Goal: Task Accomplishment & Management: Use online tool/utility

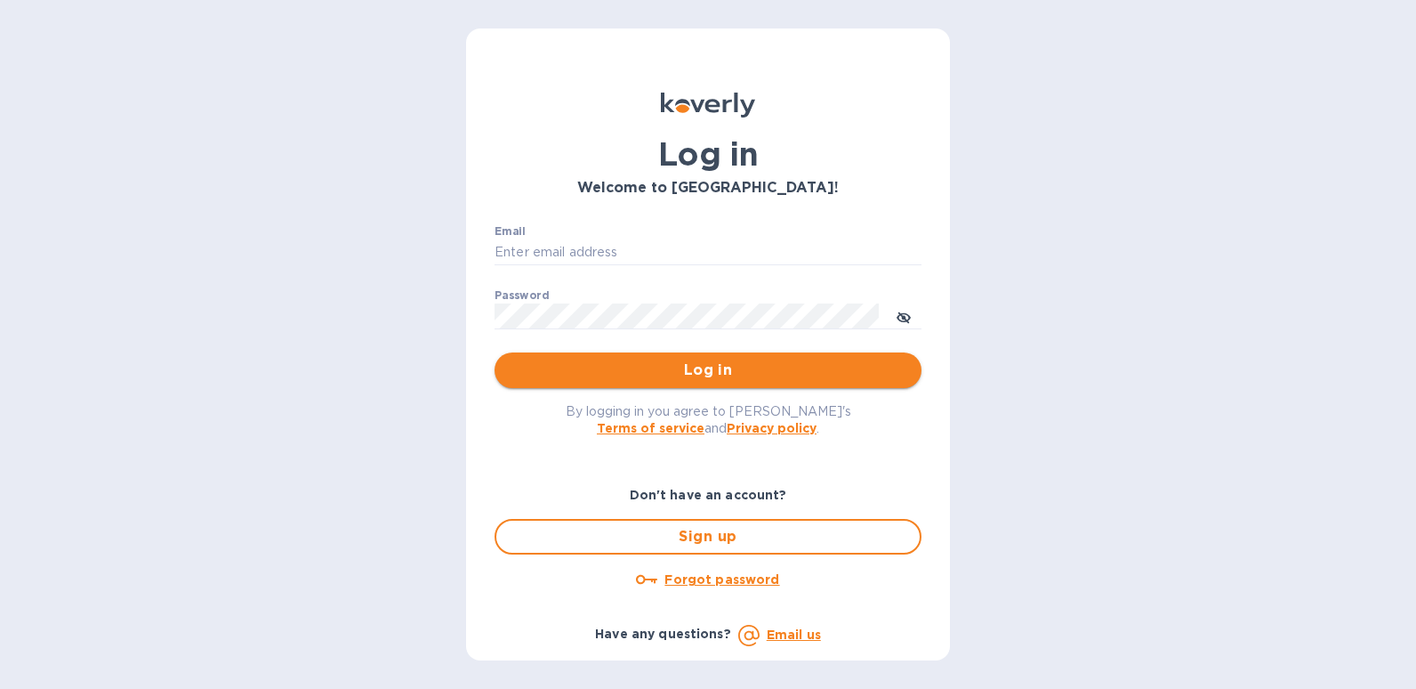
type input "[EMAIL_ADDRESS][DOMAIN_NAME]"
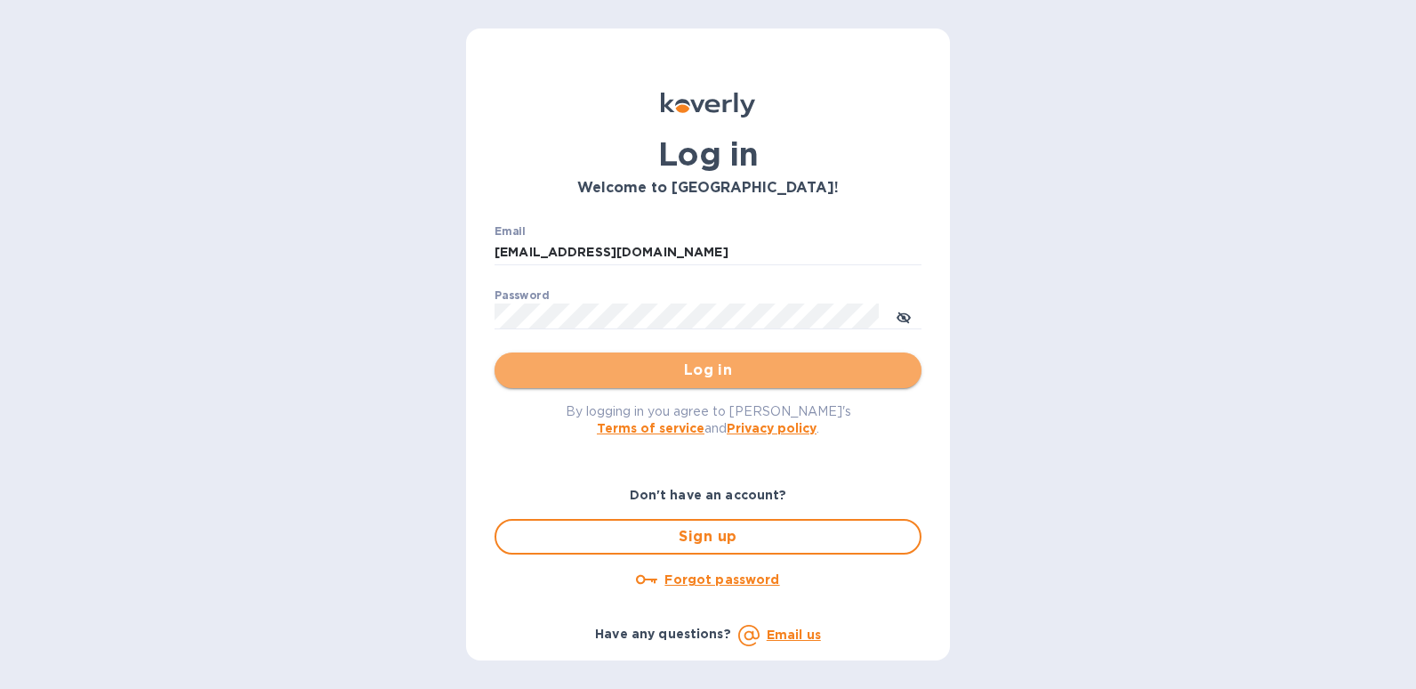
click at [757, 372] on span "Log in" at bounding box center [708, 369] width 399 height 21
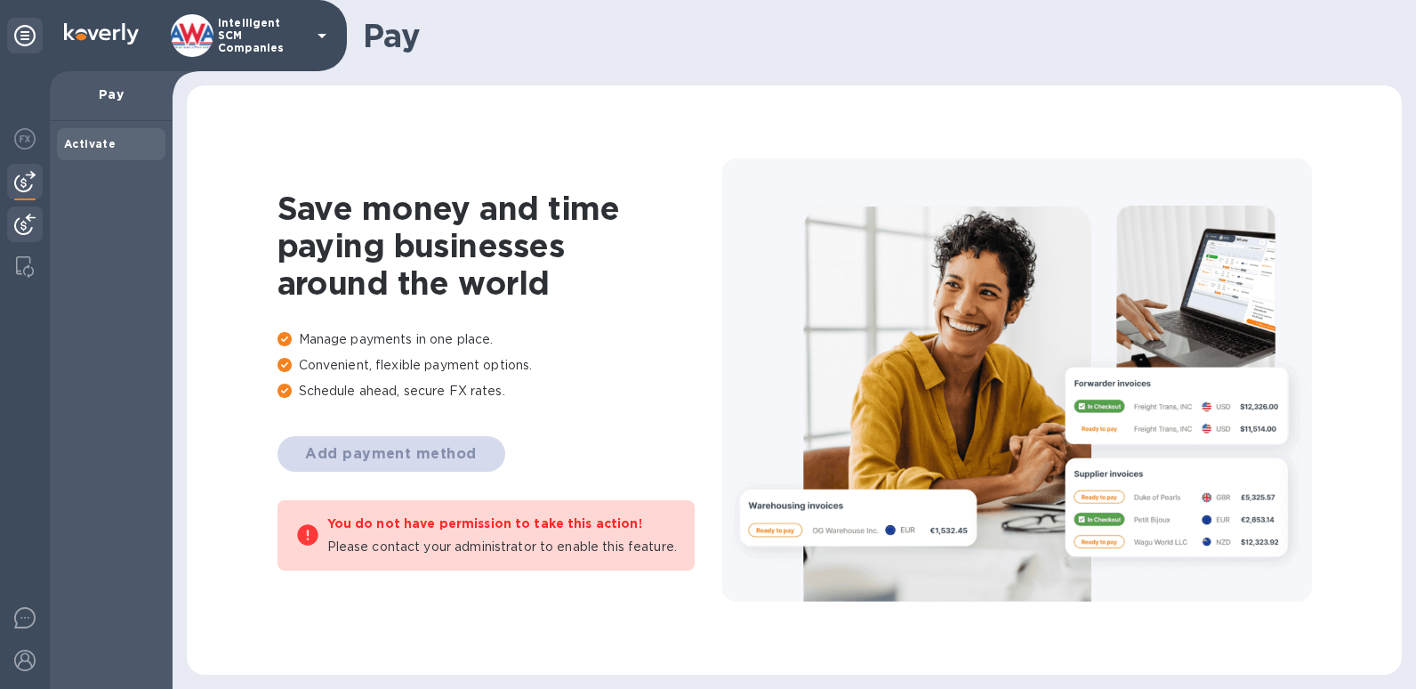
click at [20, 216] on img at bounding box center [24, 223] width 21 height 21
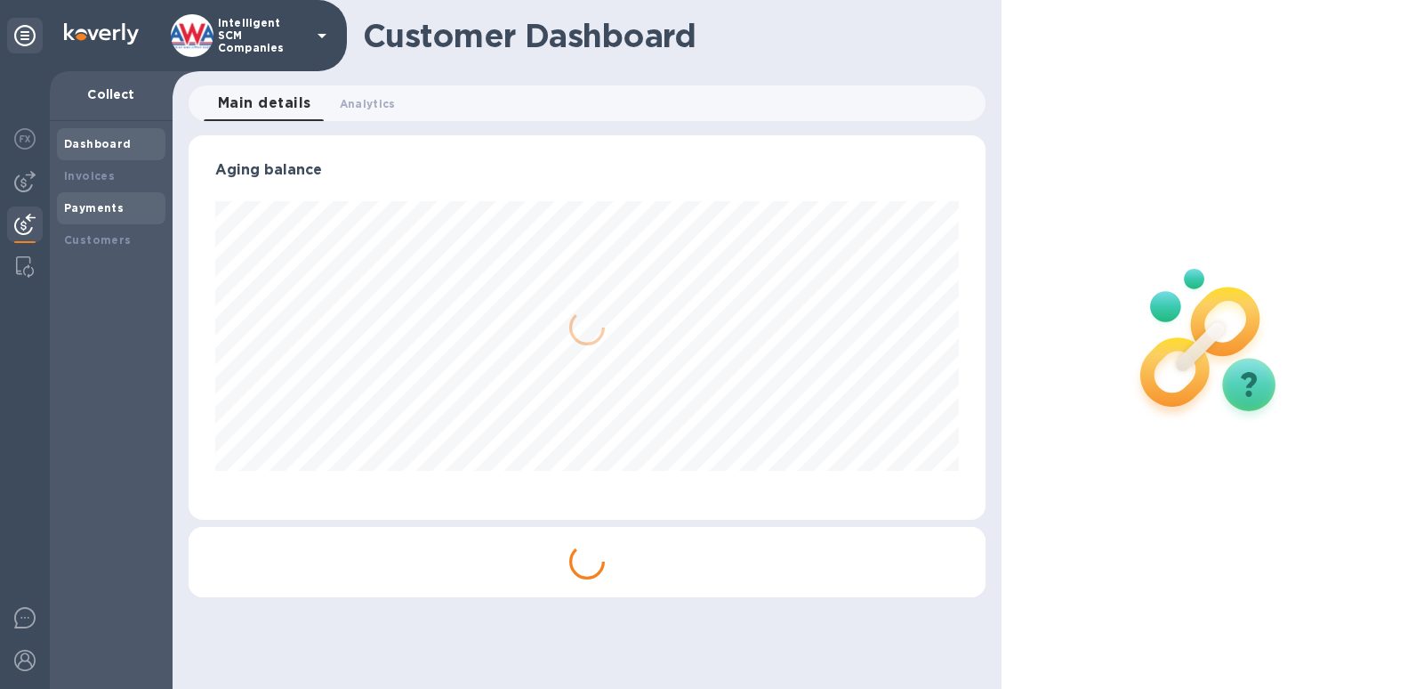
scroll to position [384, 797]
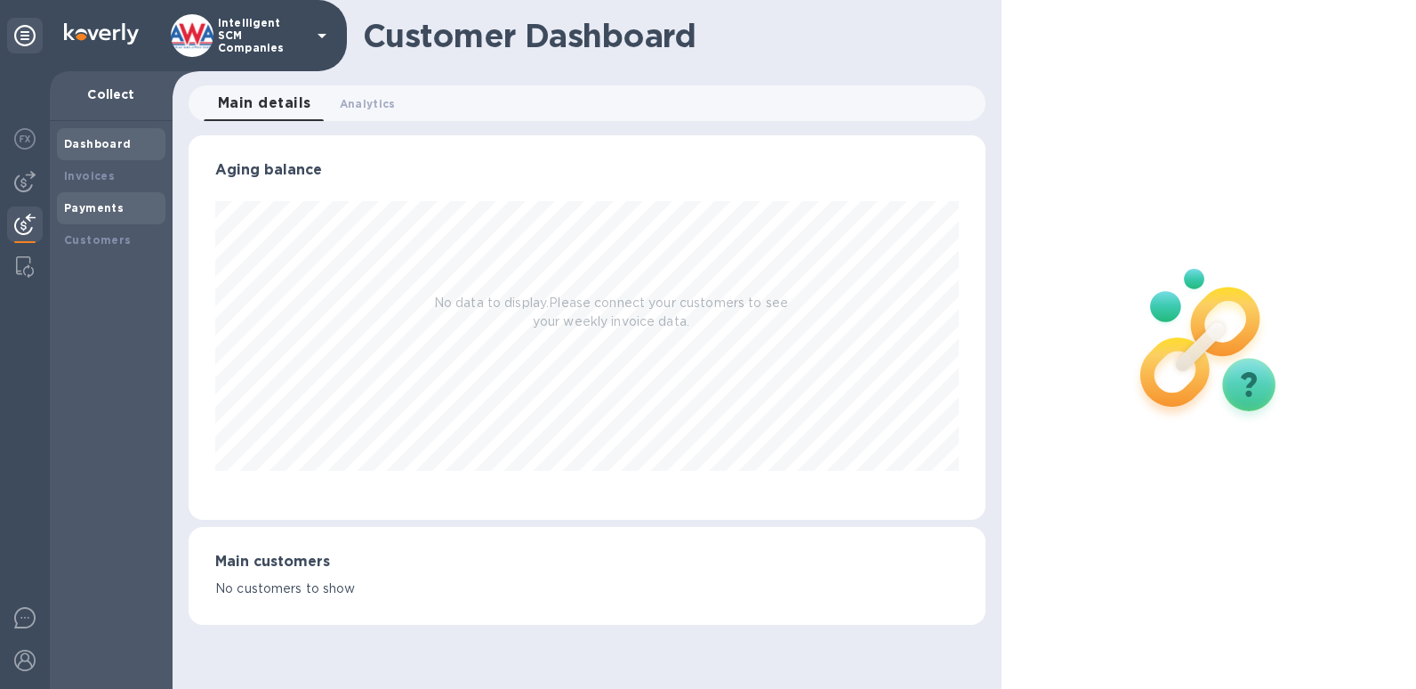
click at [95, 211] on b "Payments" at bounding box center [94, 207] width 60 height 13
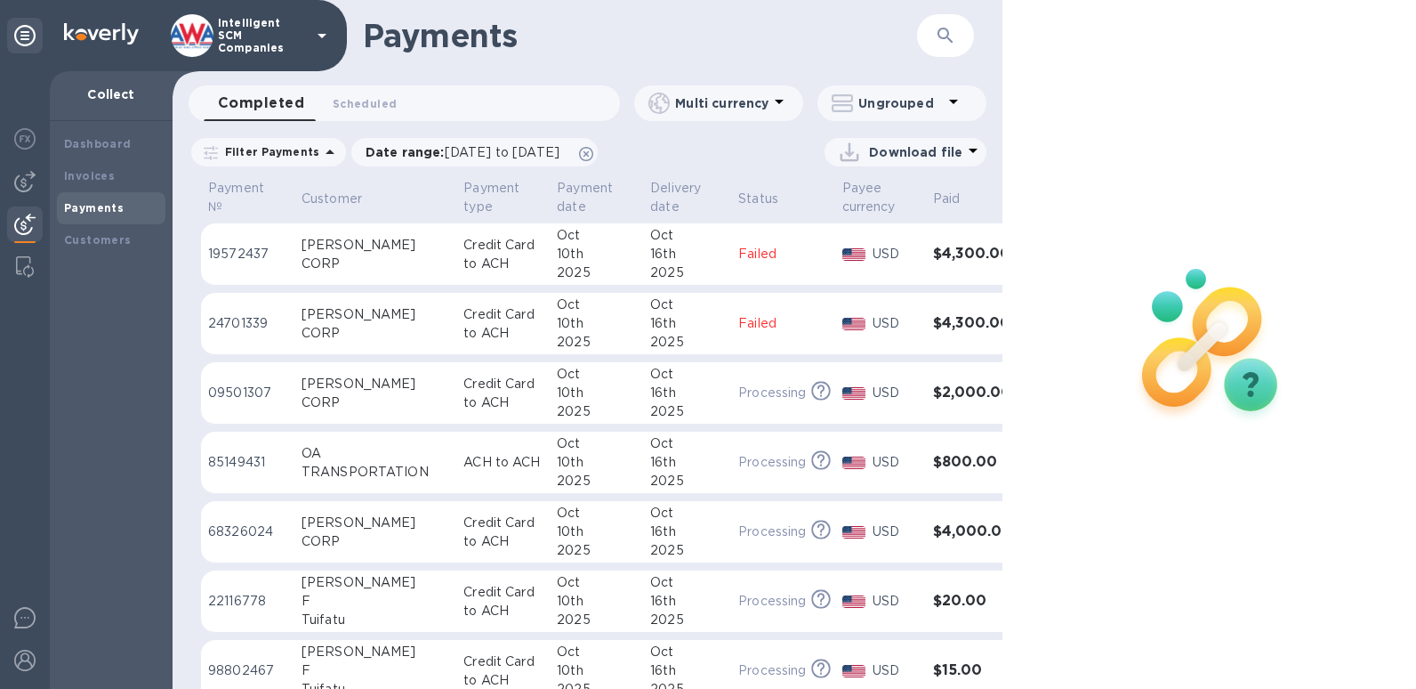
click at [941, 258] on h3 "$4,300.00" at bounding box center [972, 254] width 79 height 17
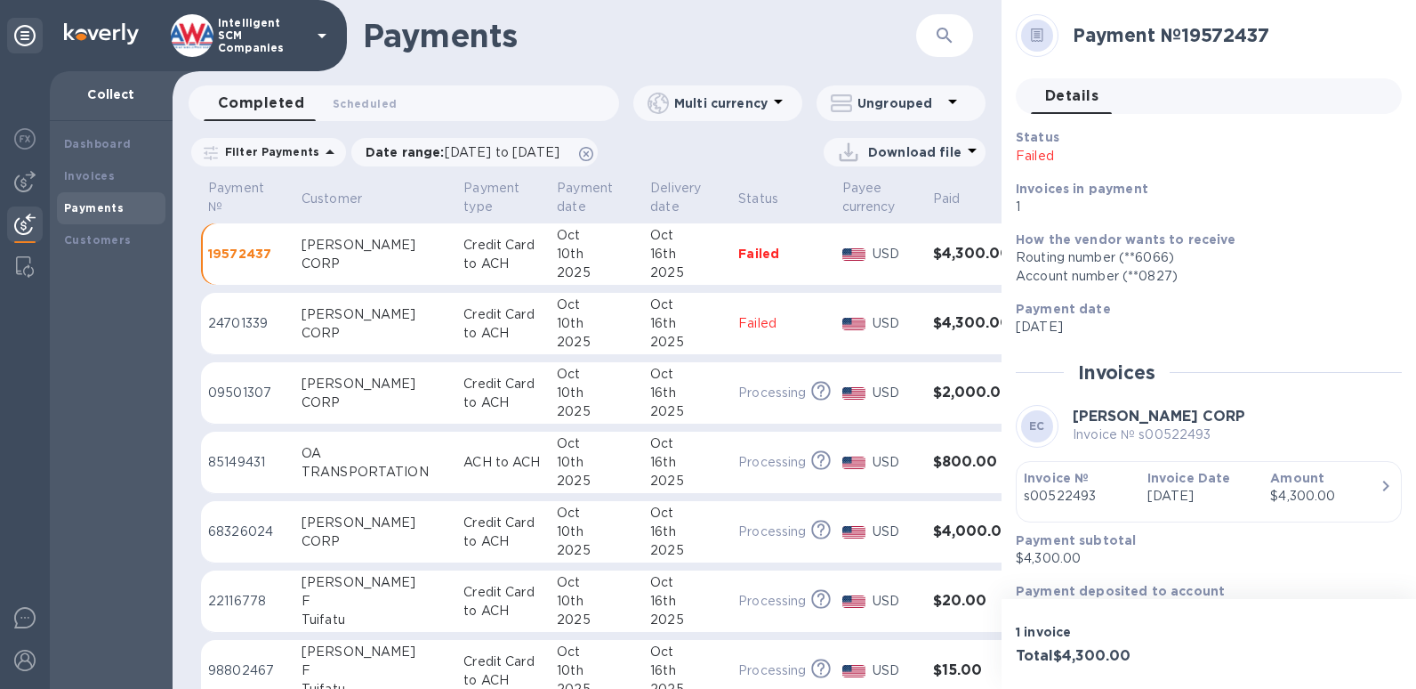
click at [1067, 495] on p "s00522493" at bounding box center [1078, 496] width 109 height 19
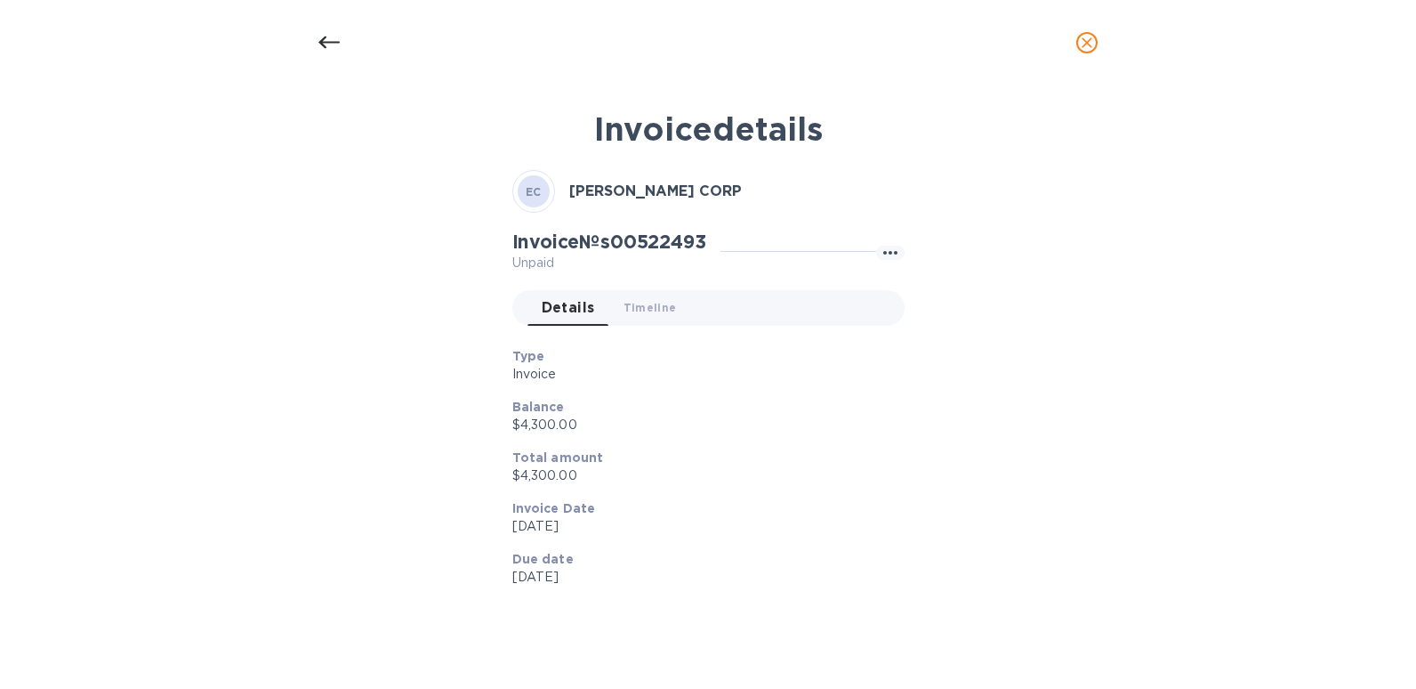
click at [1067, 495] on div "Invoice details [PERSON_NAME] CORP Invoice № s00522493 Unpaid Details 0 Timelin…" at bounding box center [708, 371] width 845 height 545
click at [632, 236] on h2 "Invoice № s00522493" at bounding box center [609, 241] width 194 height 22
copy h2 "s00522493"
click at [320, 43] on div at bounding box center [329, 42] width 43 height 43
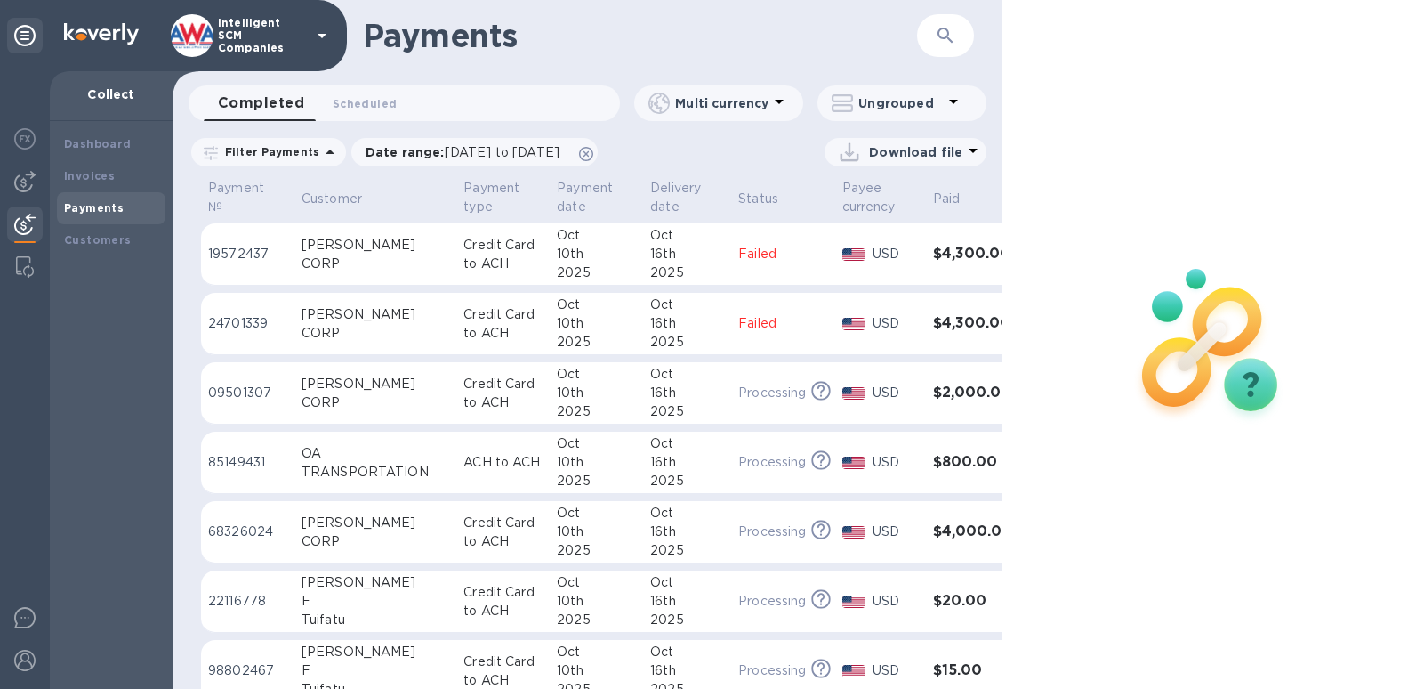
click at [951, 253] on h3 "$4,300.00" at bounding box center [972, 254] width 79 height 17
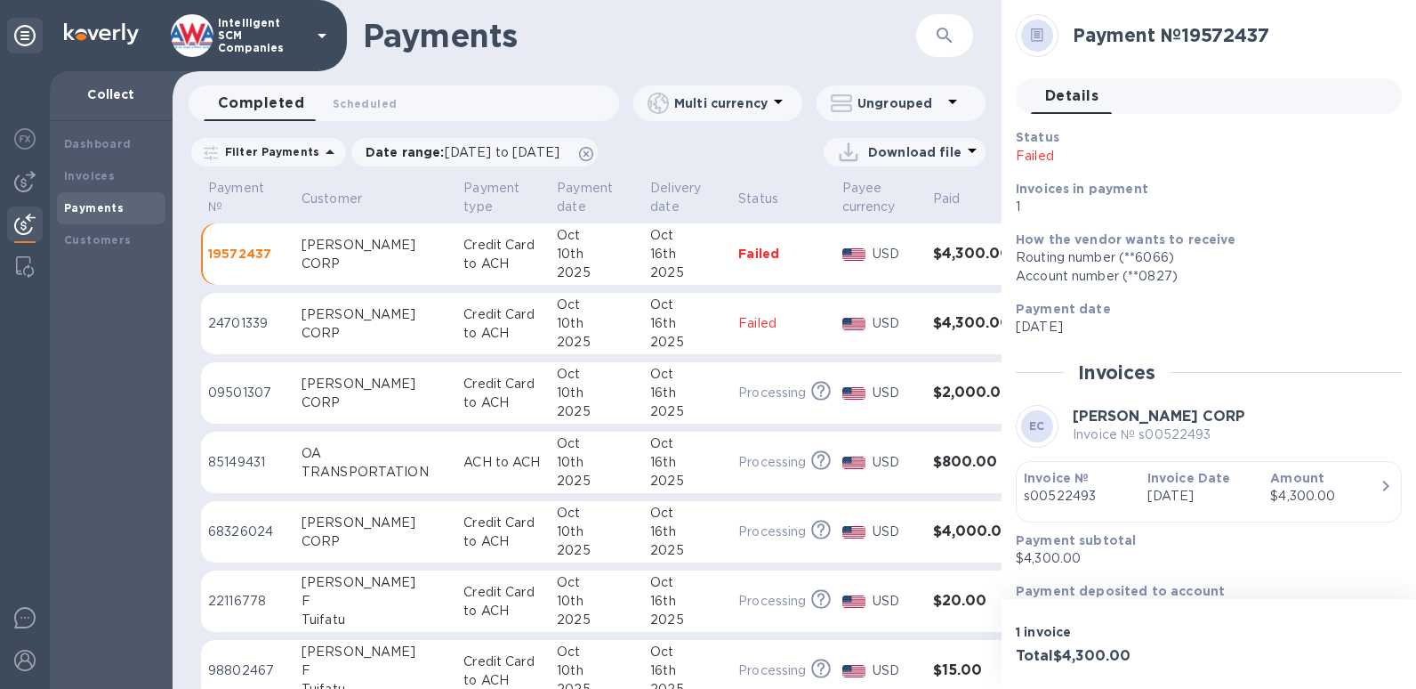
click at [1060, 503] on p "s00522493" at bounding box center [1078, 496] width 109 height 19
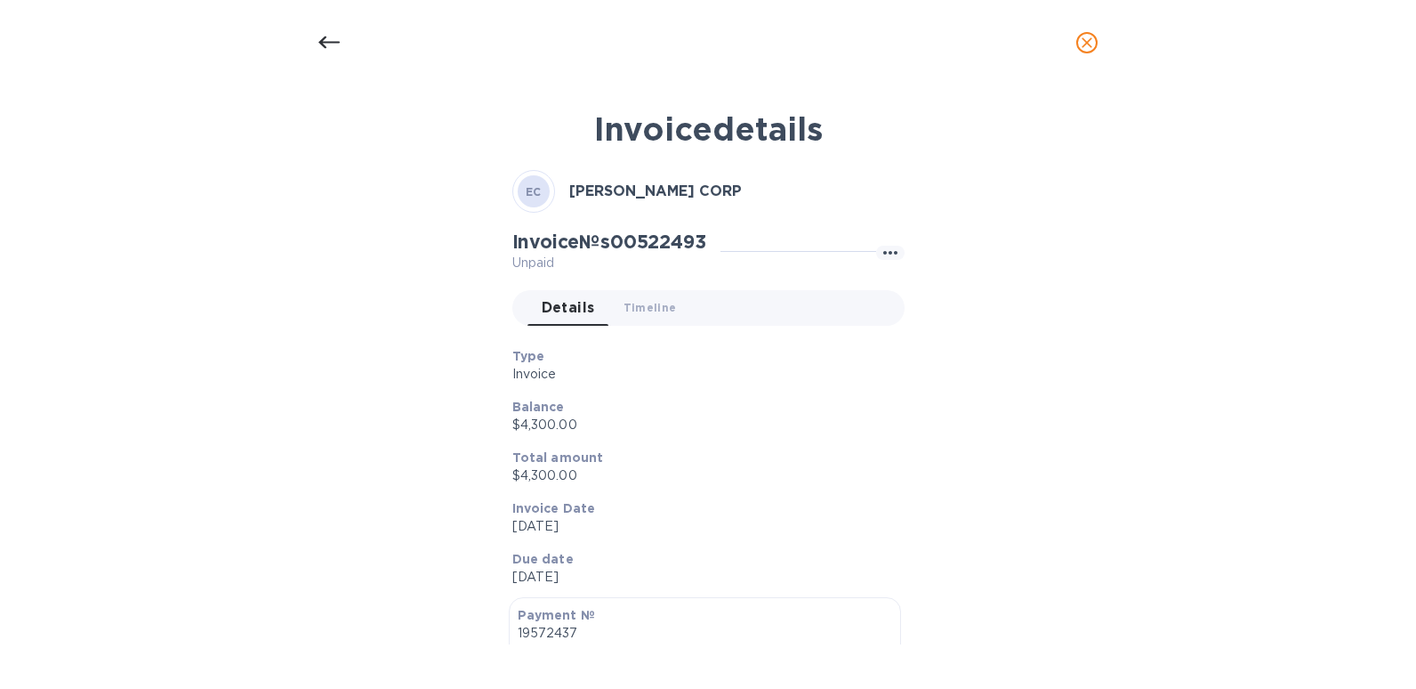
click at [659, 240] on h2 "Invoice № s00522493" at bounding box center [609, 241] width 194 height 22
copy h2 "s00522493"
